Goal: Task Accomplishment & Management: Complete application form

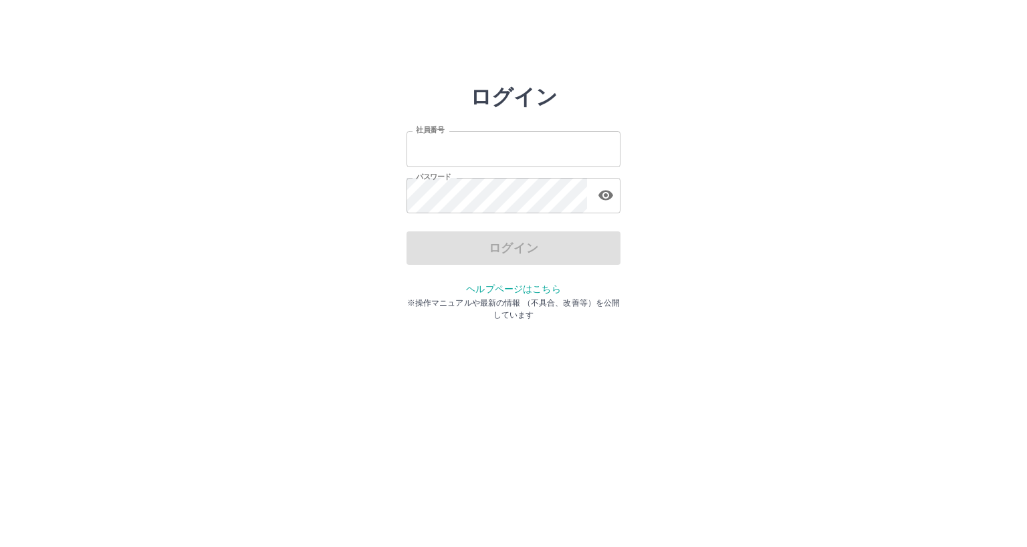
type input "*******"
click at [506, 245] on div "ログイン" at bounding box center [514, 247] width 214 height 33
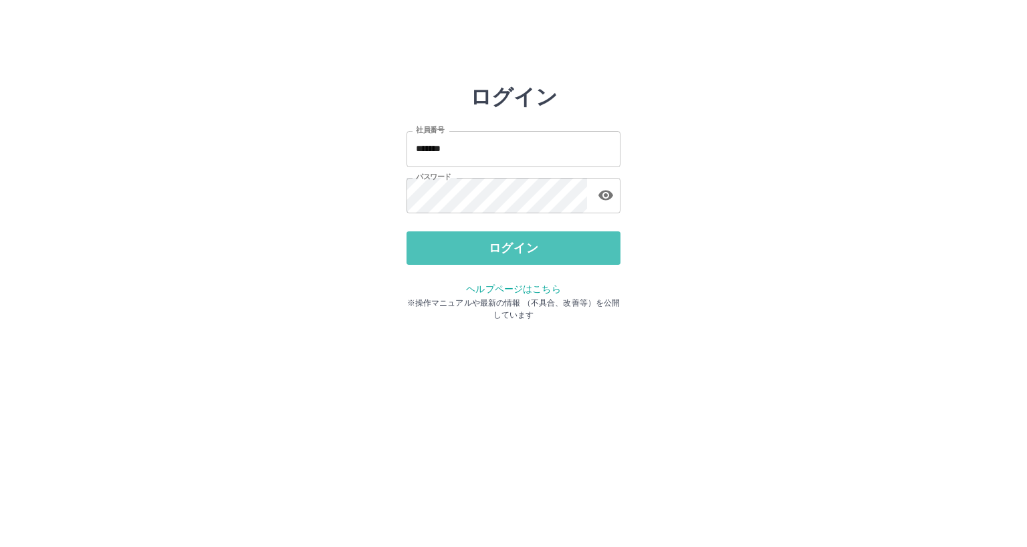
click at [506, 245] on button "ログイン" at bounding box center [514, 247] width 214 height 33
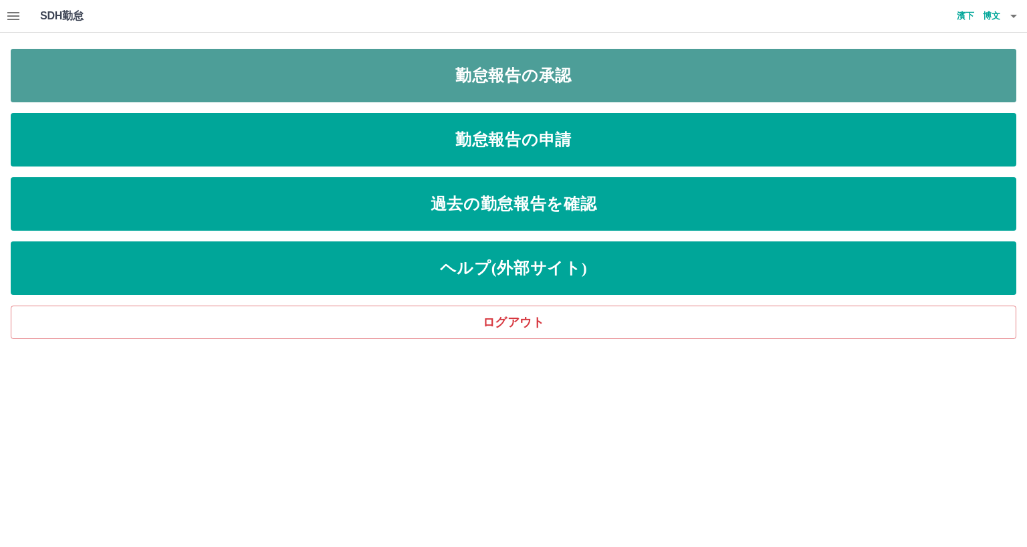
click at [508, 68] on link "勤怠報告の承認" at bounding box center [514, 76] width 1006 height 54
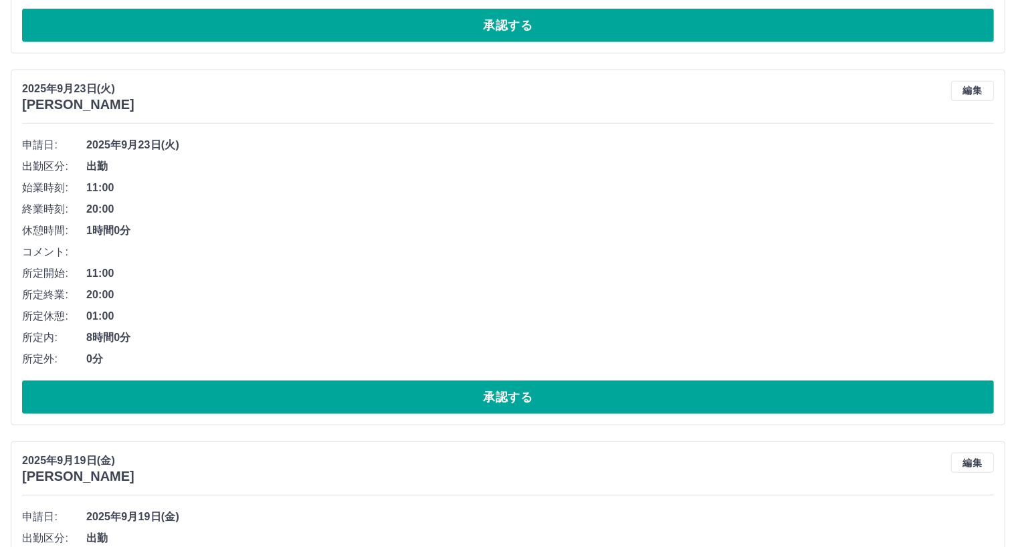
scroll to position [1035, 0]
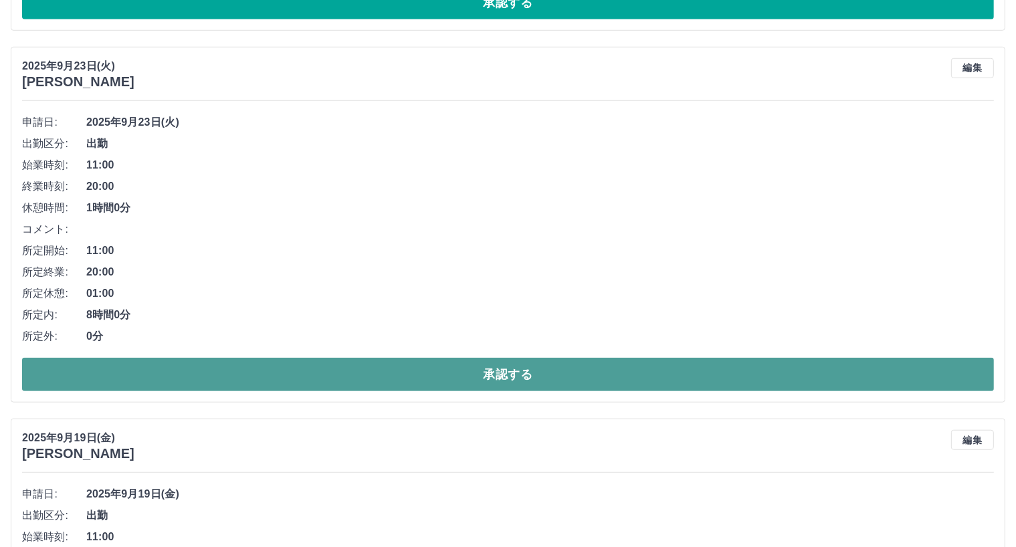
click at [399, 372] on button "承認する" at bounding box center [508, 374] width 972 height 33
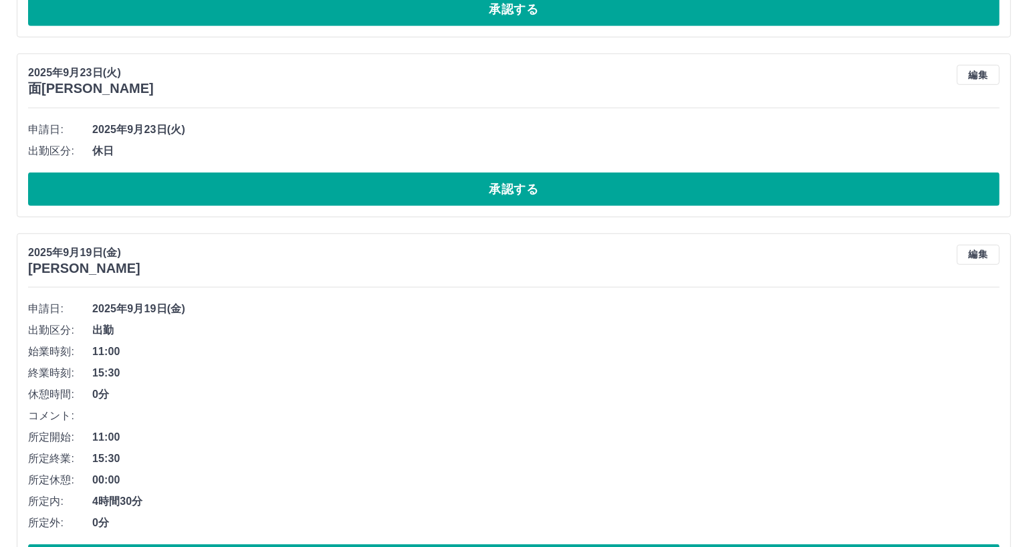
scroll to position [0, 0]
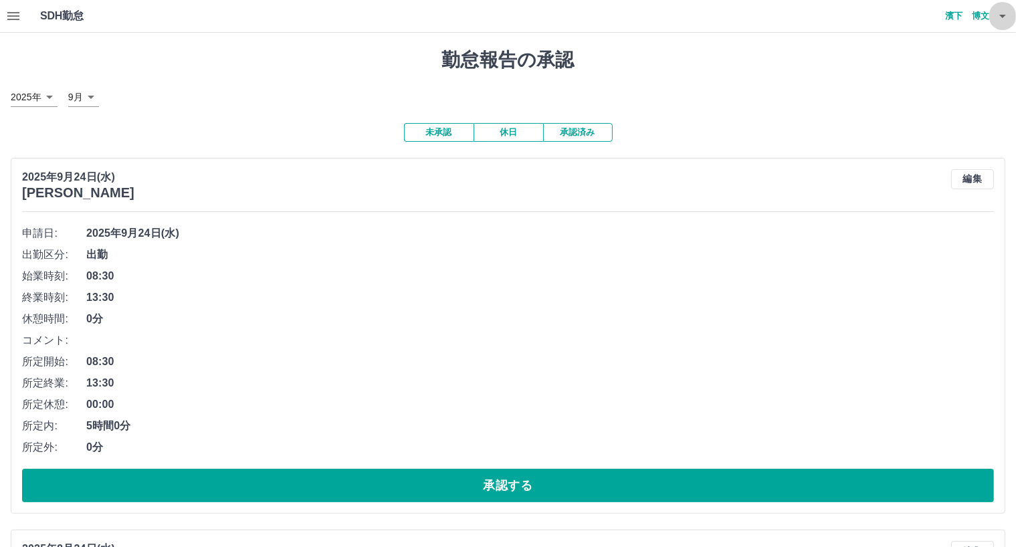
click at [999, 19] on icon "button" at bounding box center [1002, 16] width 16 height 16
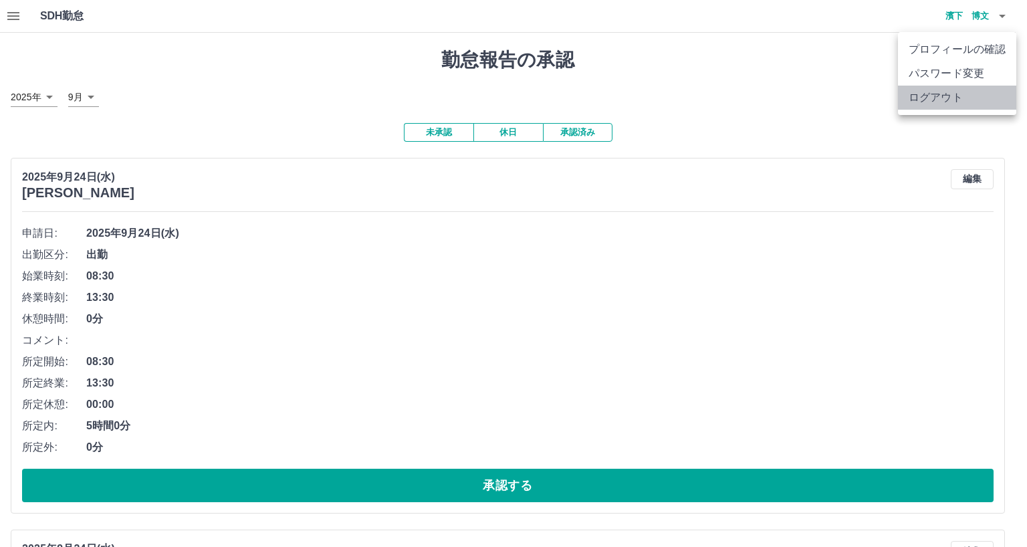
click at [949, 102] on li "ログアウト" at bounding box center [957, 98] width 118 height 24
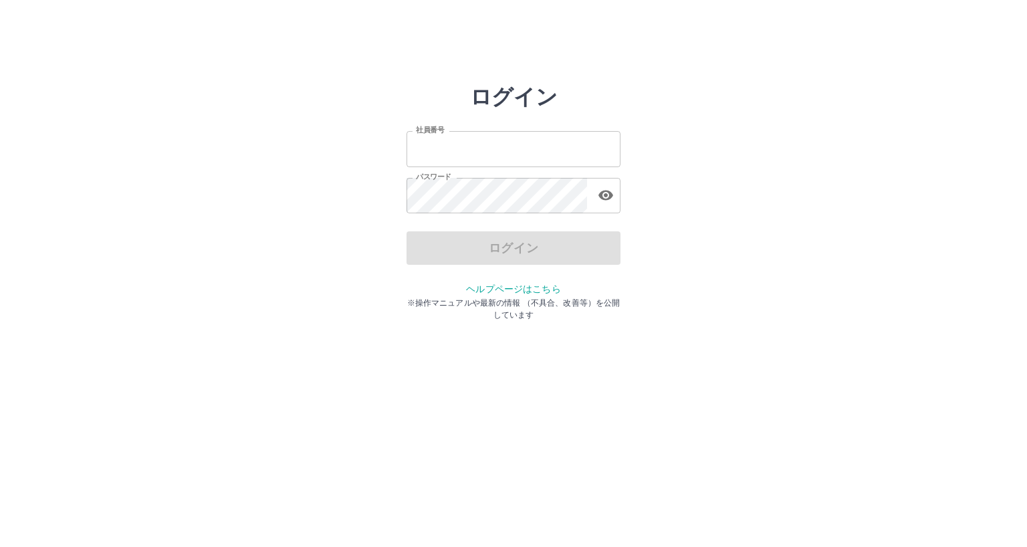
type input "*******"
click at [474, 244] on div "ログイン" at bounding box center [514, 247] width 214 height 33
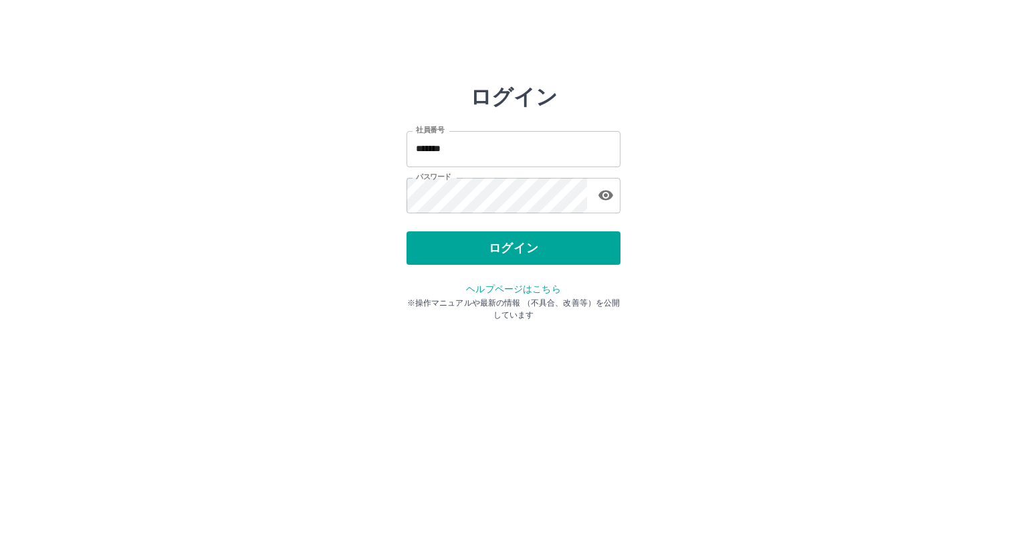
click at [474, 244] on button "ログイン" at bounding box center [514, 247] width 214 height 33
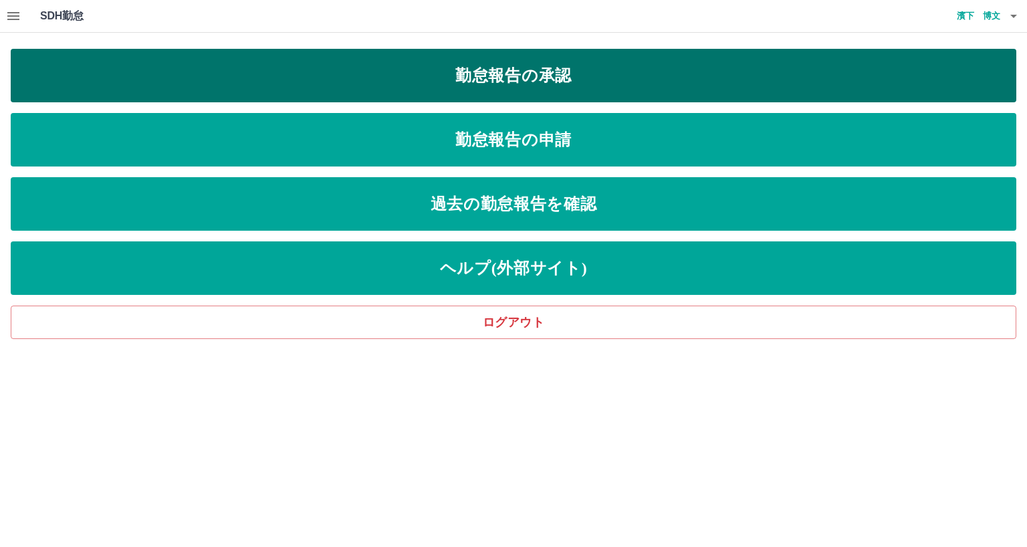
click at [554, 74] on link "勤怠報告の承認" at bounding box center [514, 76] width 1006 height 54
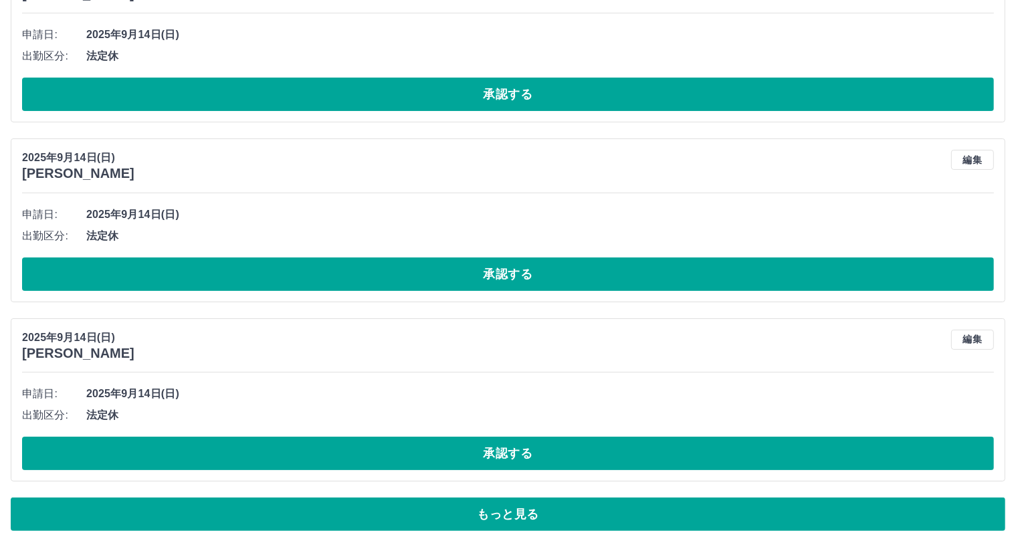
scroll to position [5239, 0]
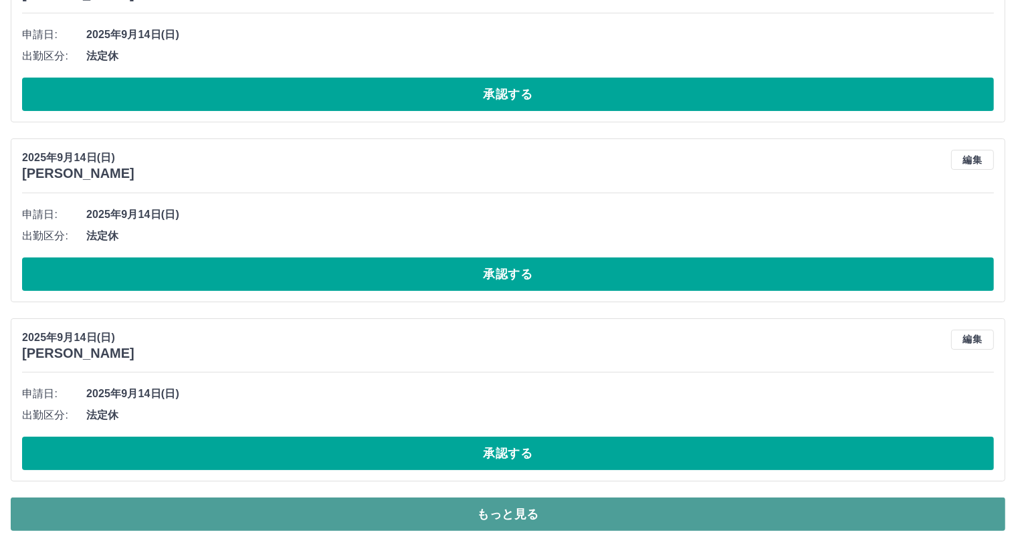
click at [907, 509] on button "もっと見る" at bounding box center [508, 514] width 994 height 33
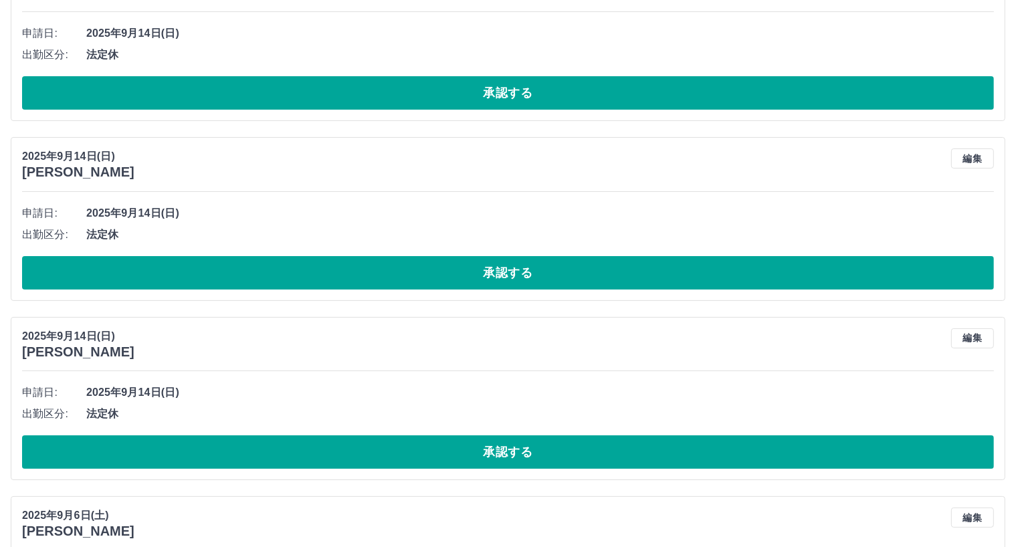
scroll to position [5562, 0]
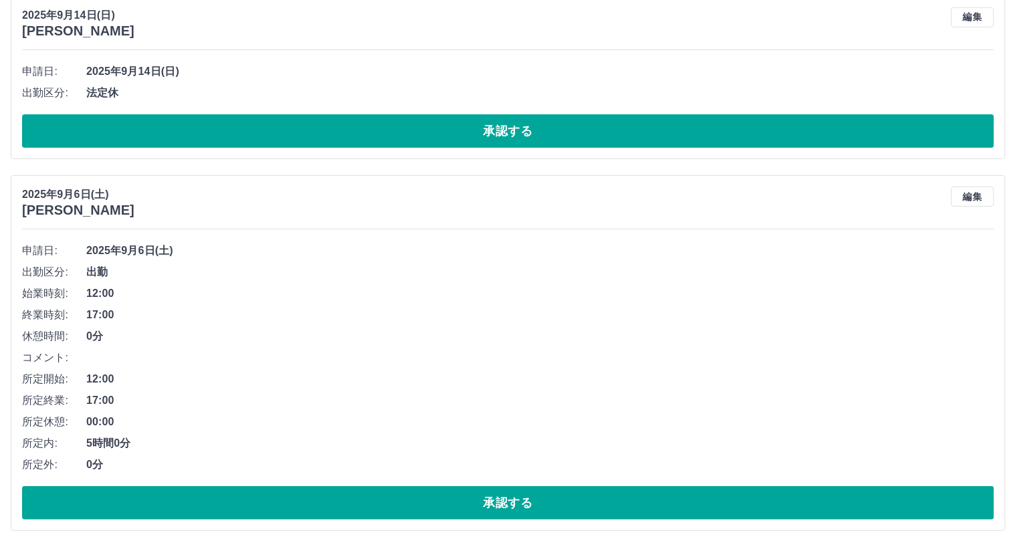
click at [420, 385] on span "12:00" at bounding box center [540, 379] width 908 height 16
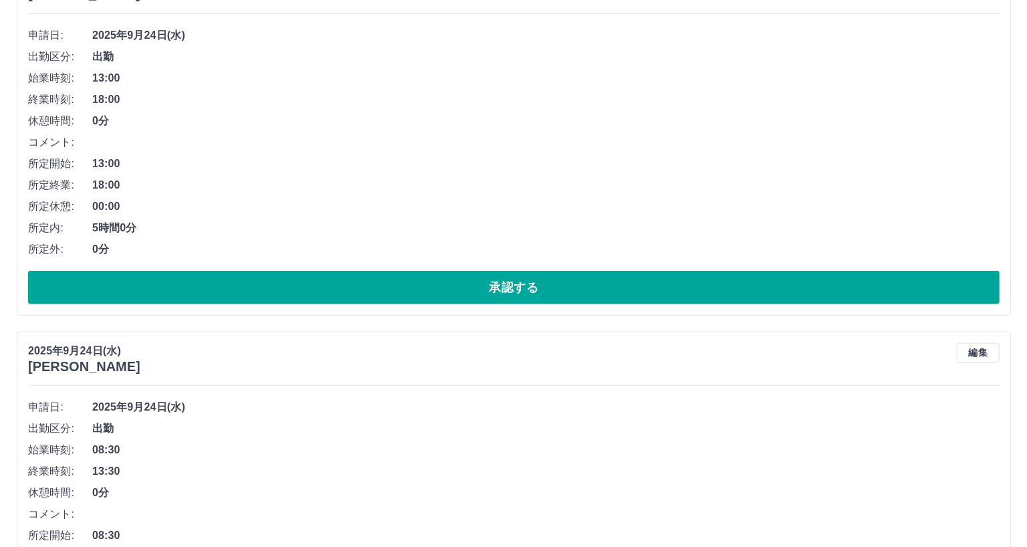
scroll to position [0, 0]
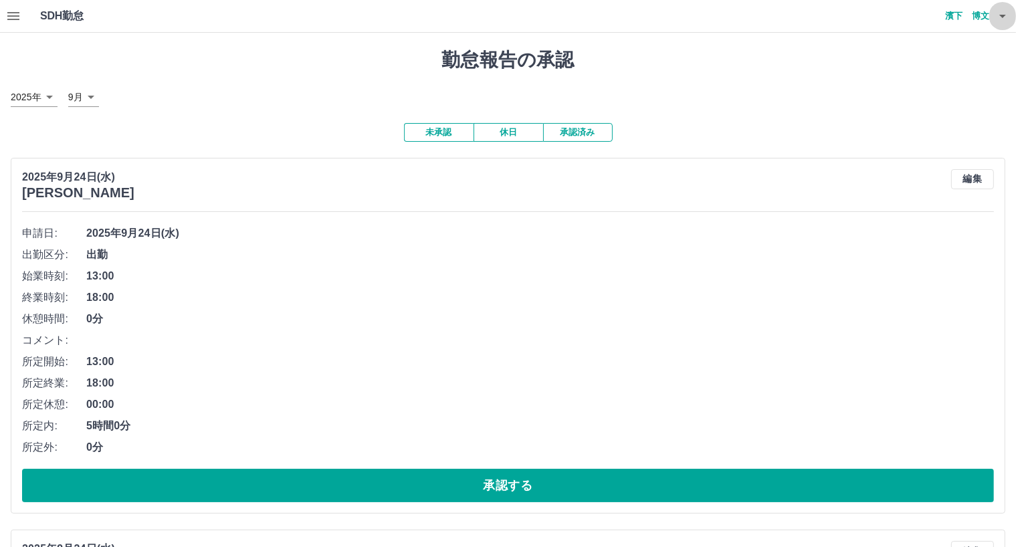
click at [998, 16] on icon "button" at bounding box center [1002, 16] width 16 height 16
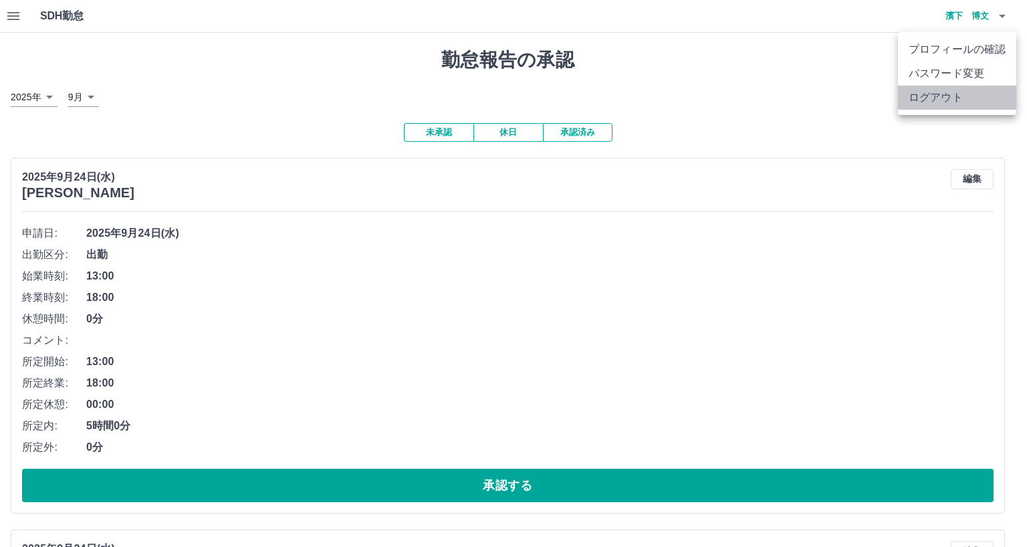
click at [916, 100] on li "ログアウト" at bounding box center [957, 98] width 118 height 24
